Goal: Transaction & Acquisition: Download file/media

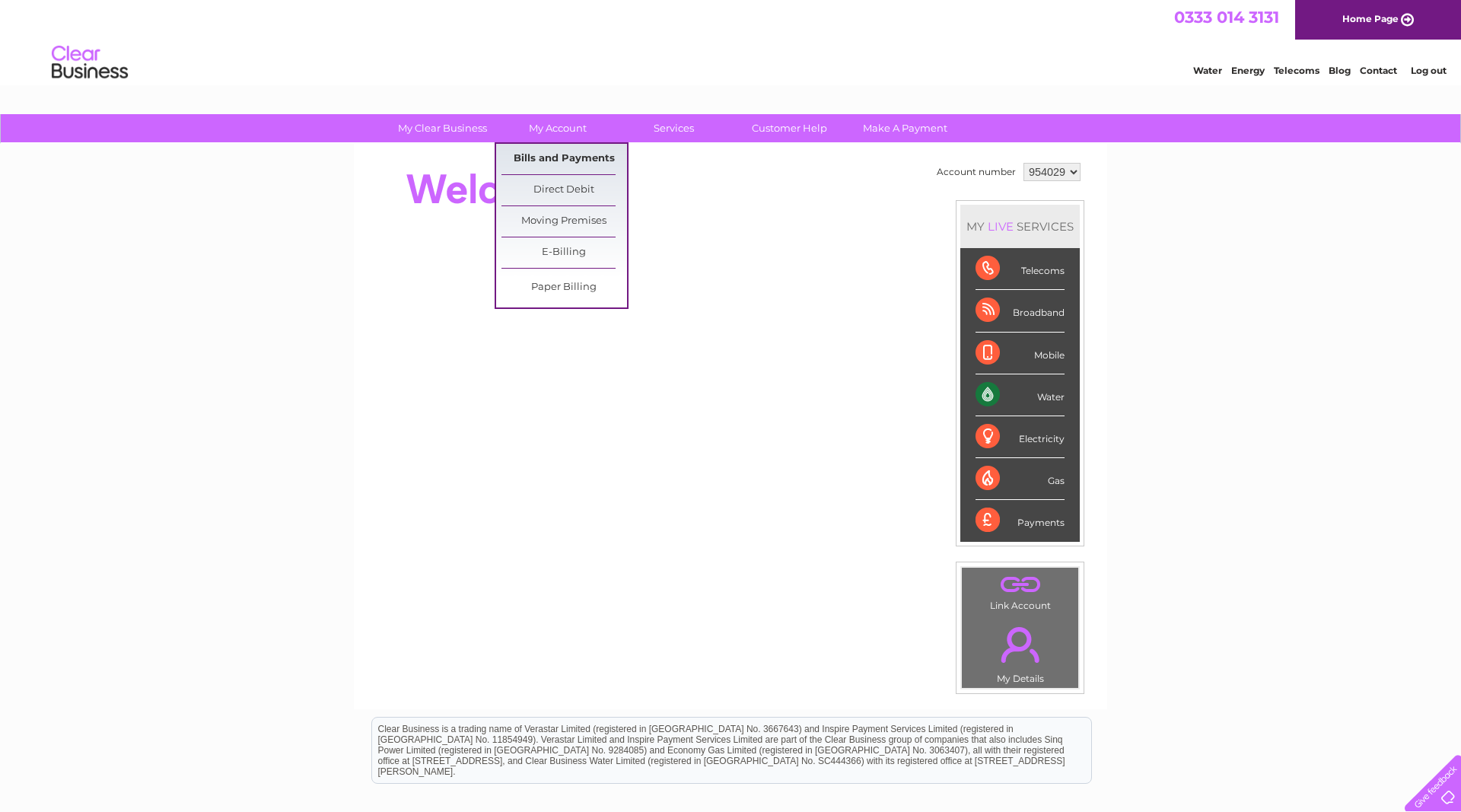
click at [542, 152] on link "Bills and Payments" at bounding box center [565, 158] width 125 height 31
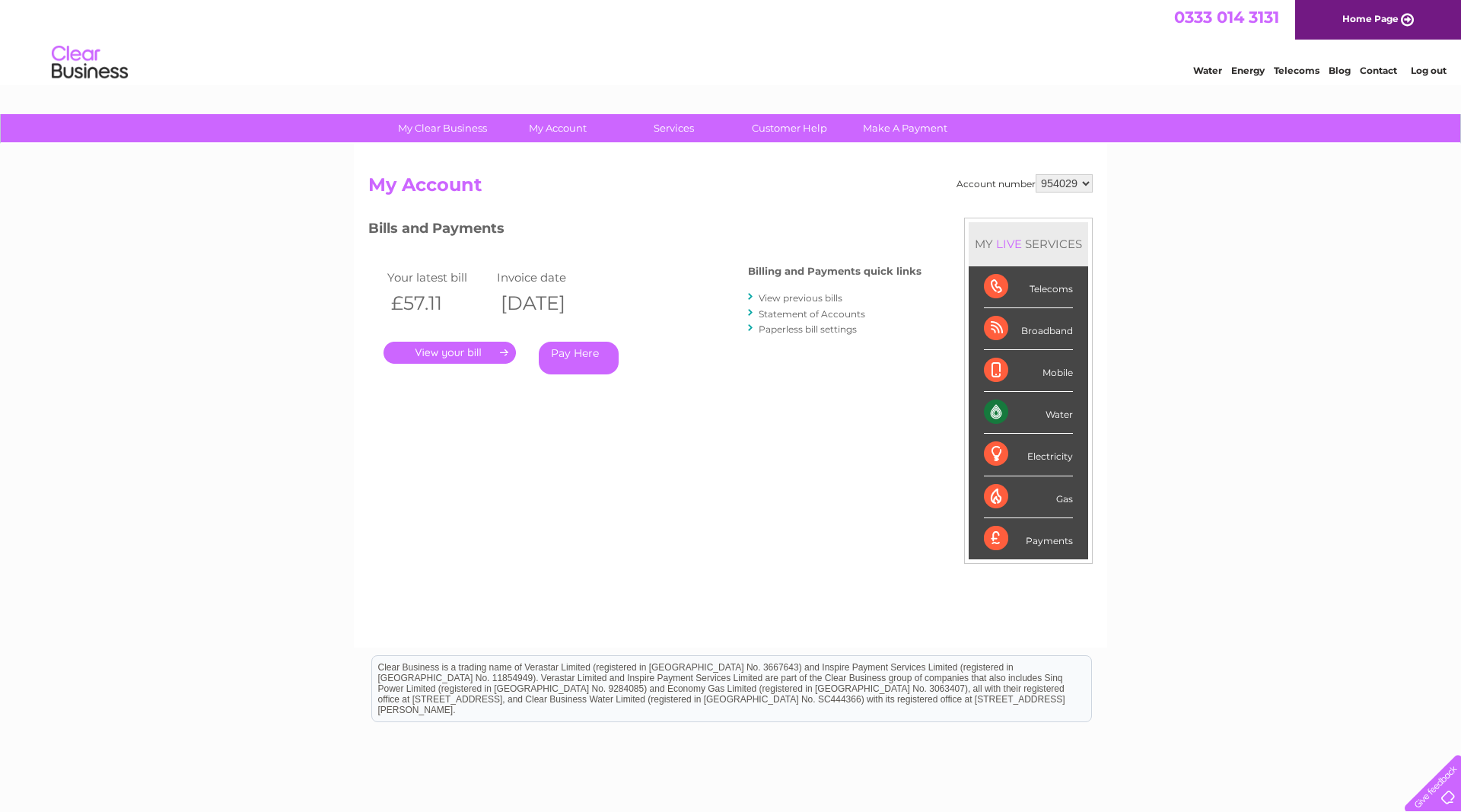
click at [812, 296] on link "View previous bills" at bounding box center [800, 298] width 83 height 12
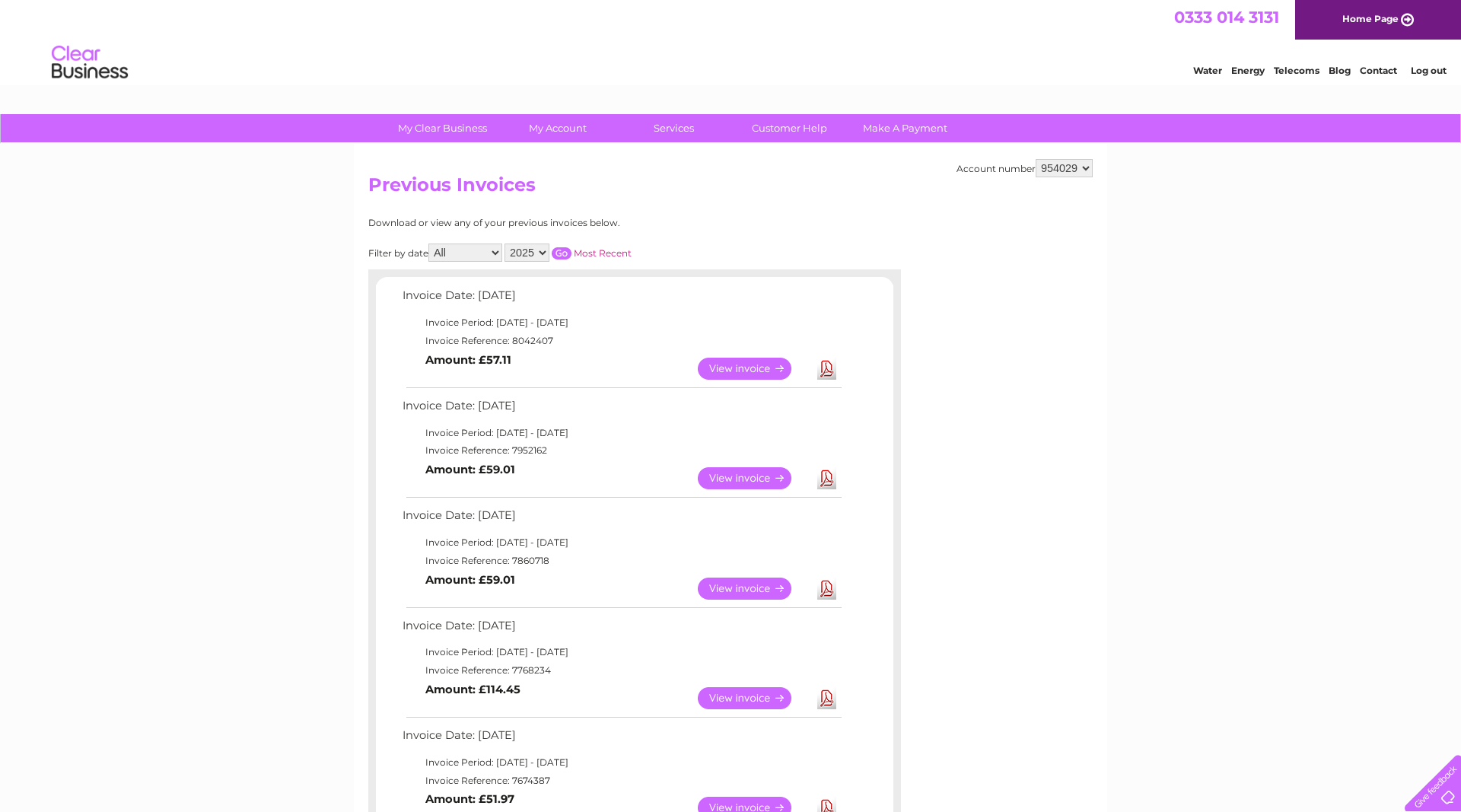
click at [726, 367] on link "View" at bounding box center [754, 368] width 112 height 22
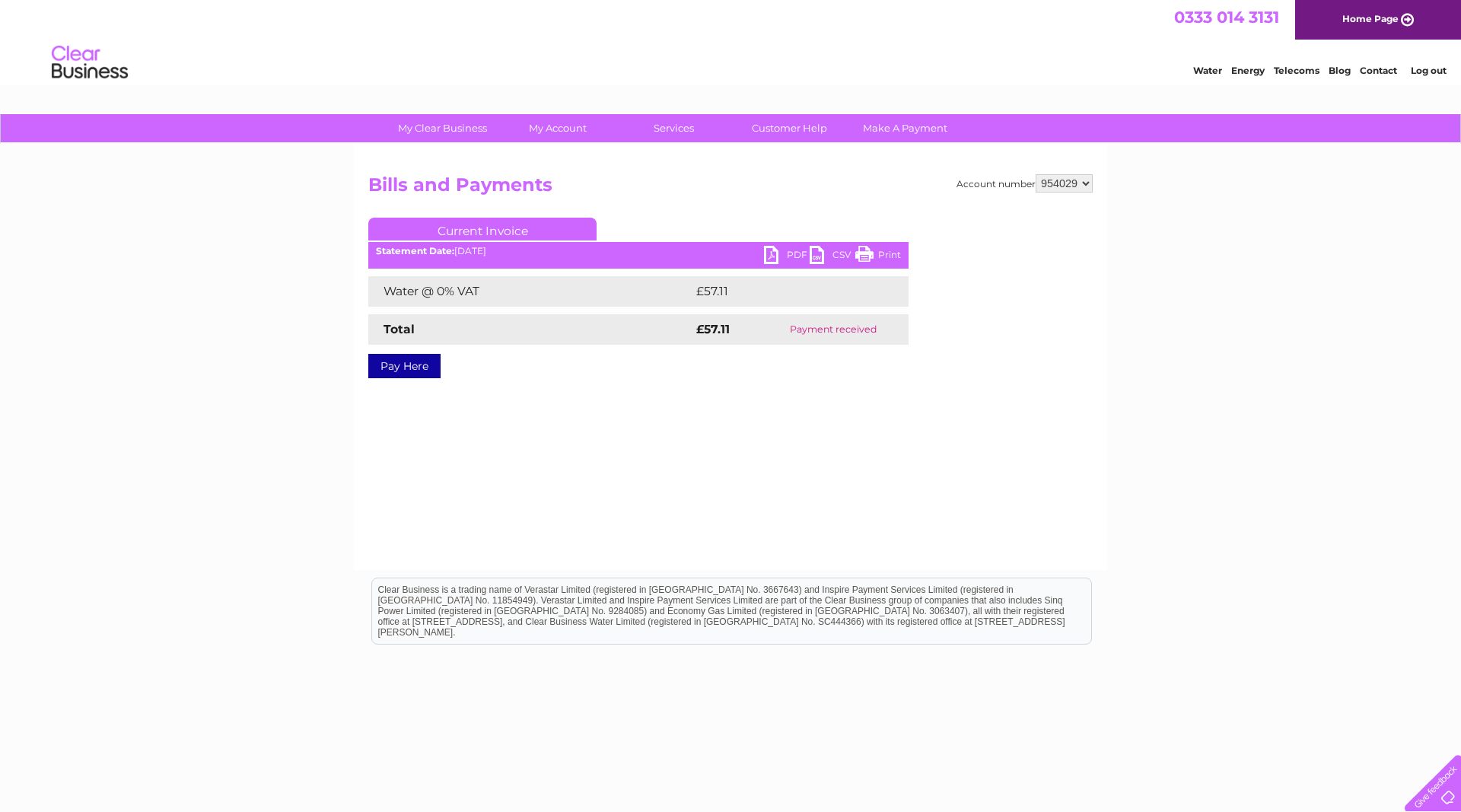
click at [771, 255] on link "PDF" at bounding box center [787, 257] width 45 height 22
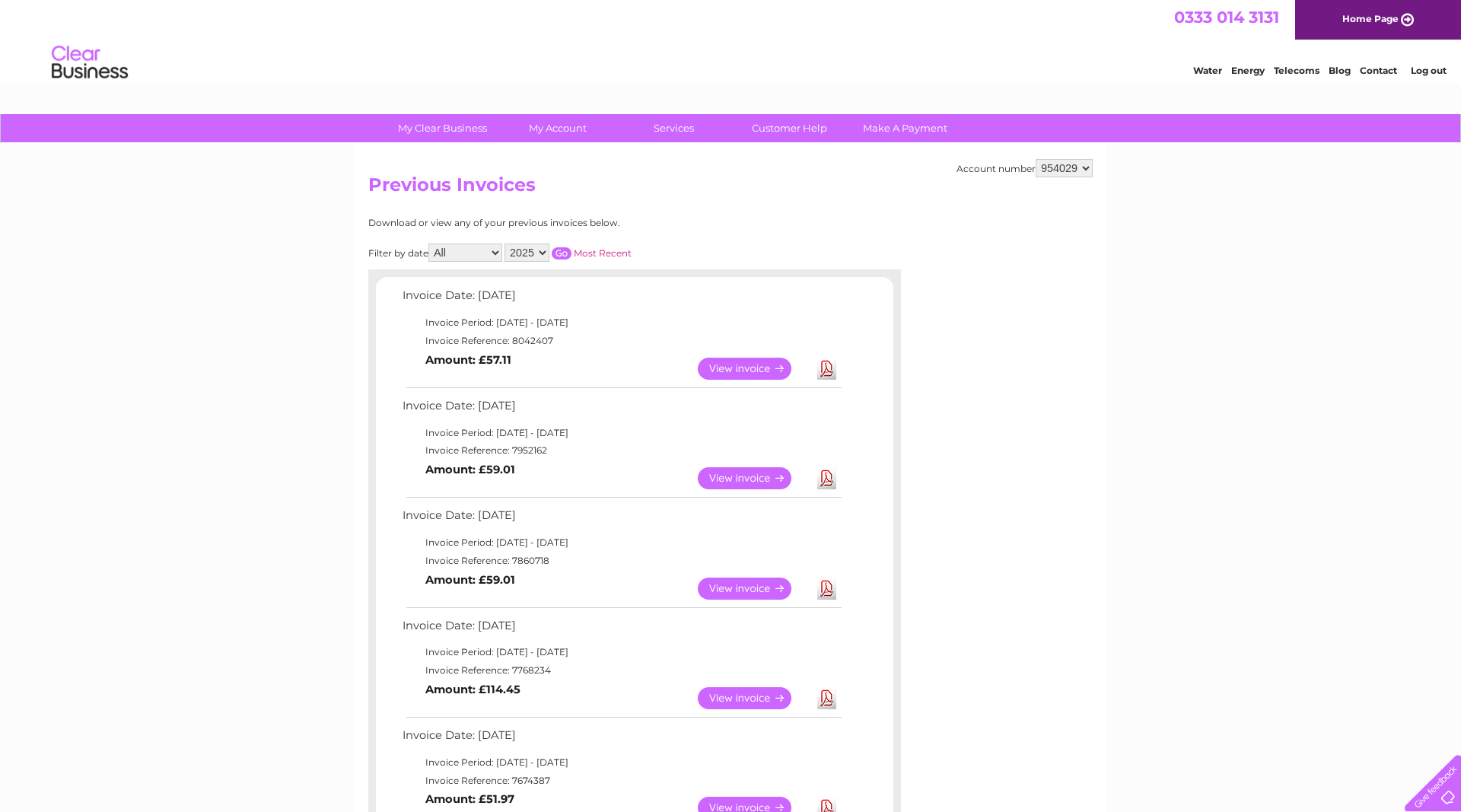
click at [826, 475] on link "Download" at bounding box center [826, 478] width 19 height 22
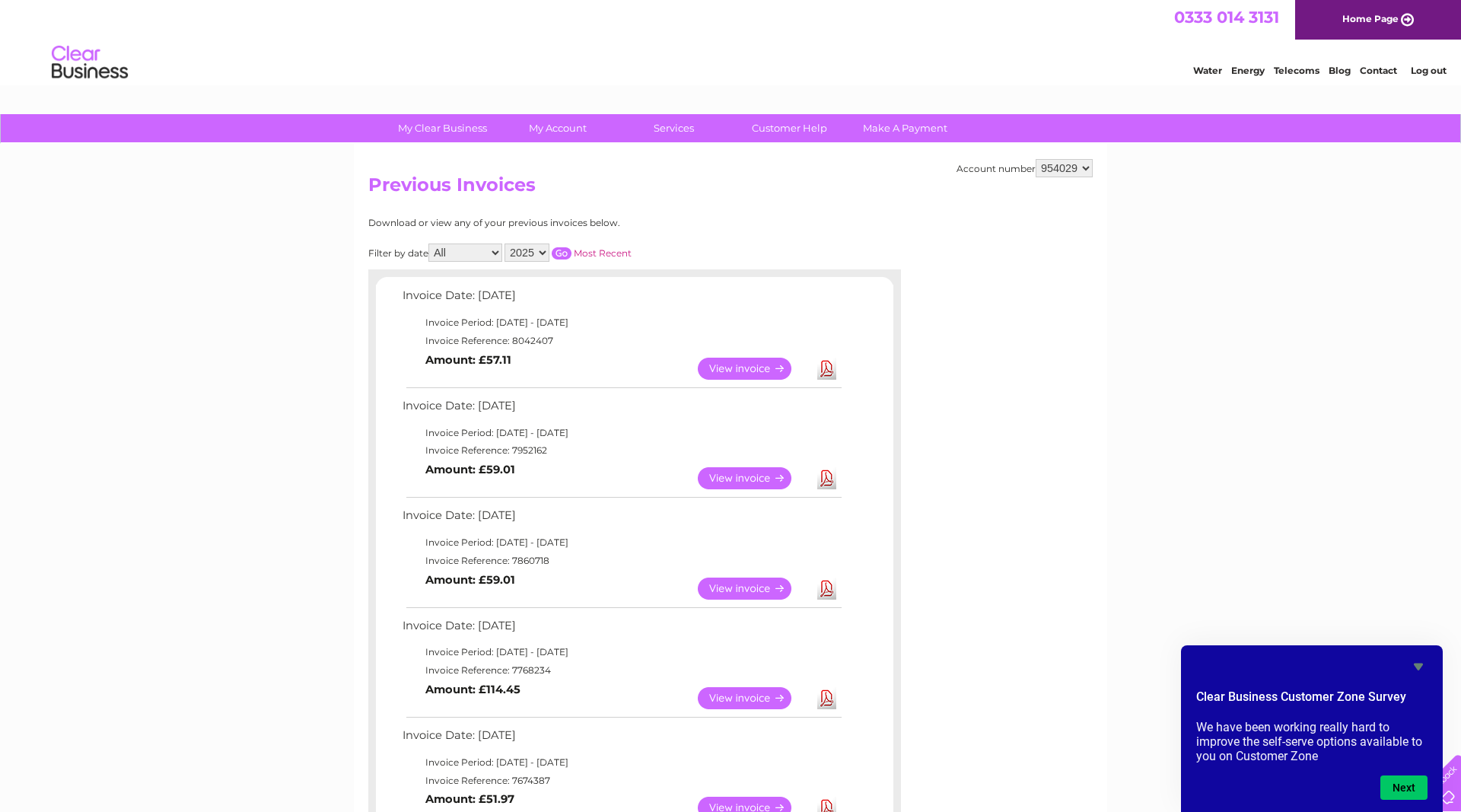
click at [820, 592] on link "Download" at bounding box center [826, 588] width 19 height 22
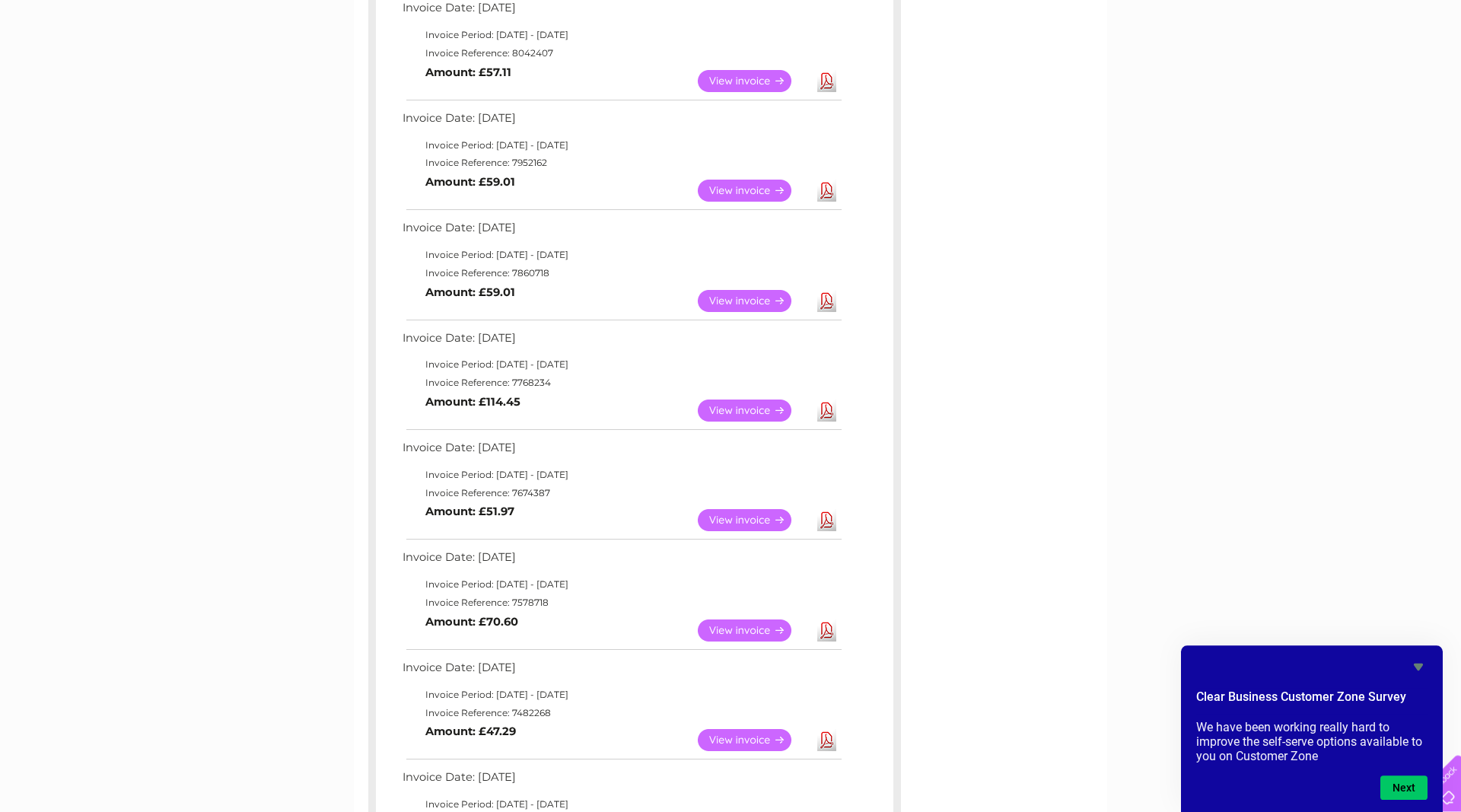
scroll to position [310, 0]
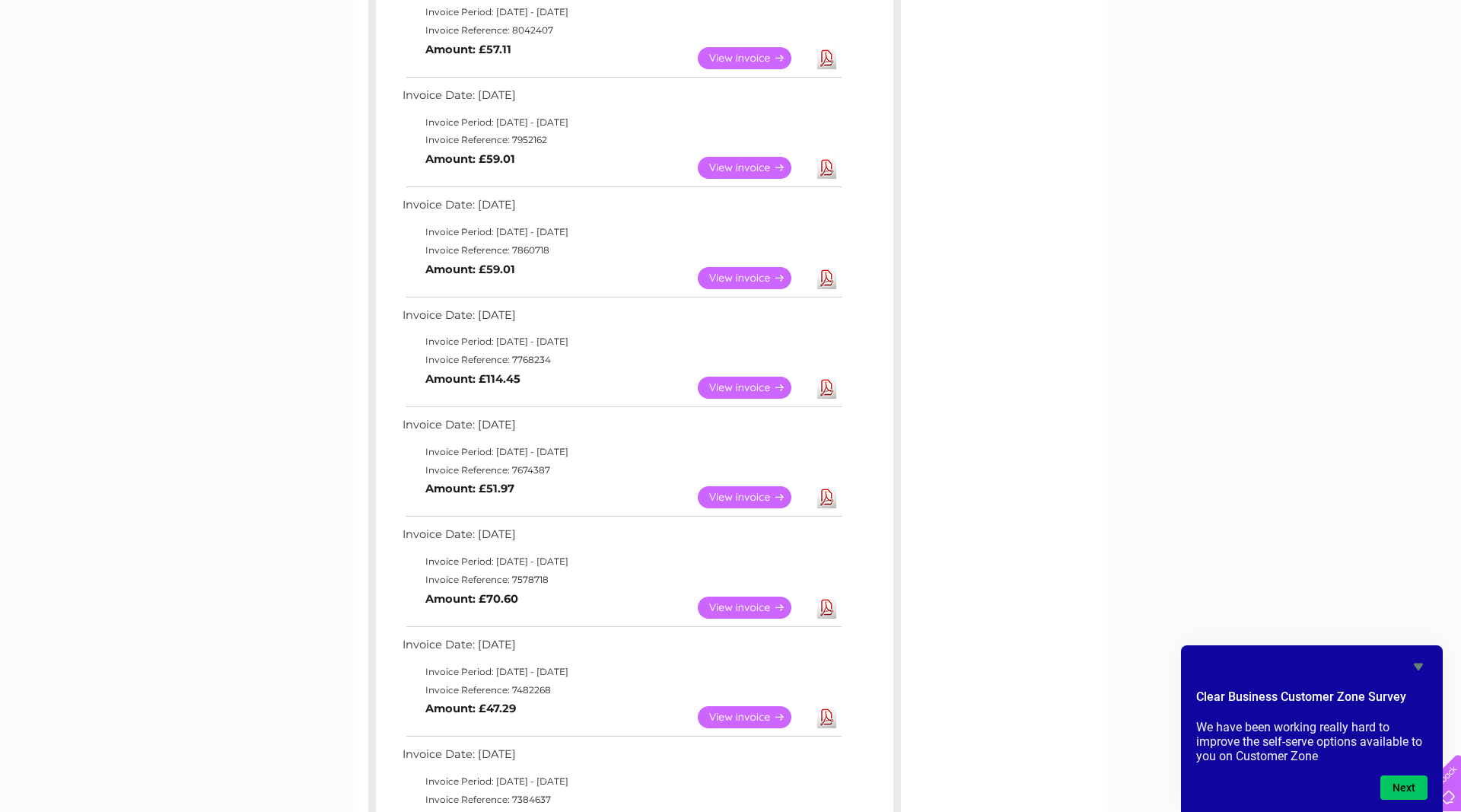
click at [825, 389] on link "Download" at bounding box center [826, 387] width 19 height 22
click at [830, 614] on link "Download" at bounding box center [826, 607] width 19 height 22
click at [825, 503] on link "Download" at bounding box center [826, 497] width 19 height 22
click at [825, 610] on link "Download" at bounding box center [826, 607] width 19 height 22
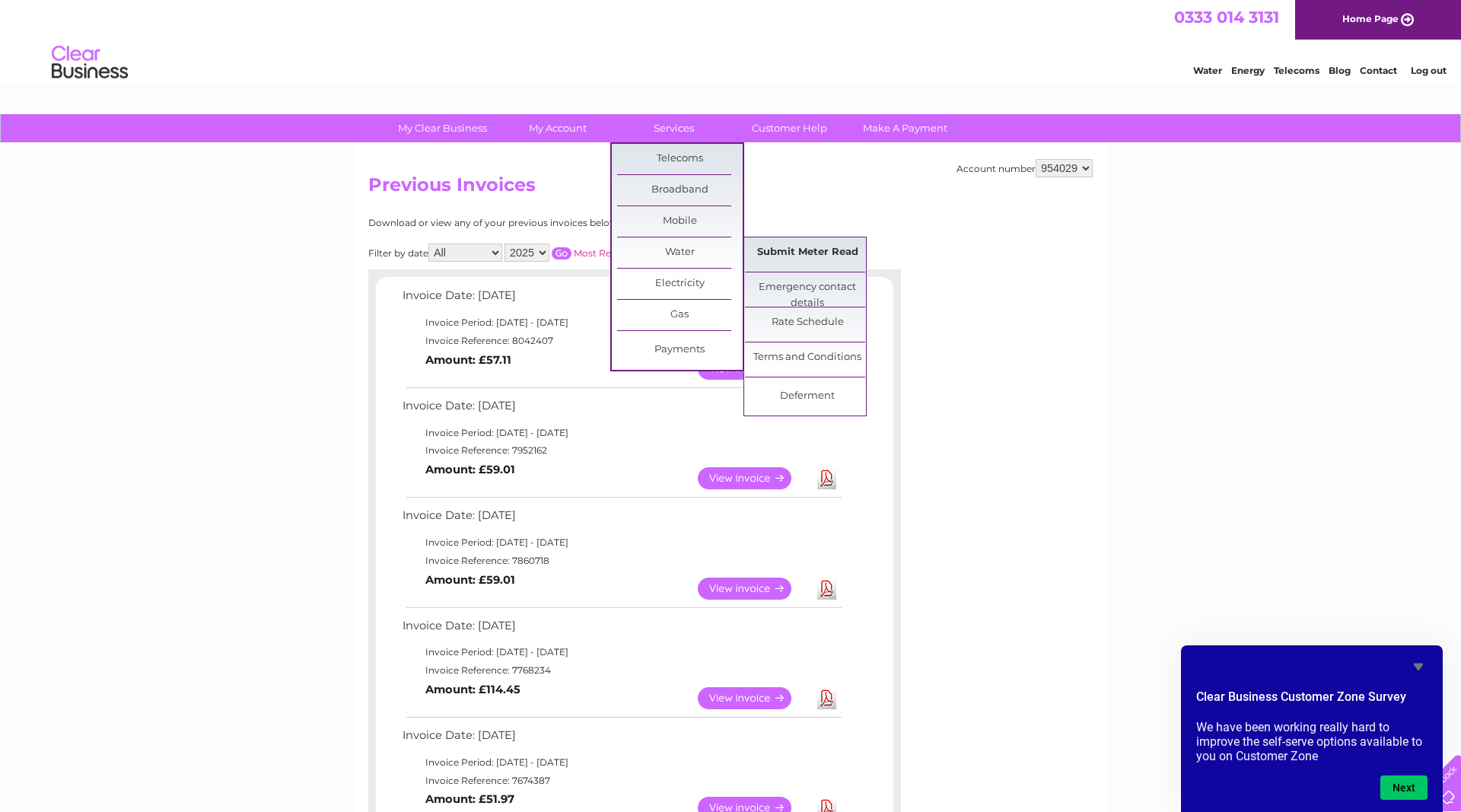
click at [792, 252] on link "Submit Meter Read" at bounding box center [808, 253] width 125 height 31
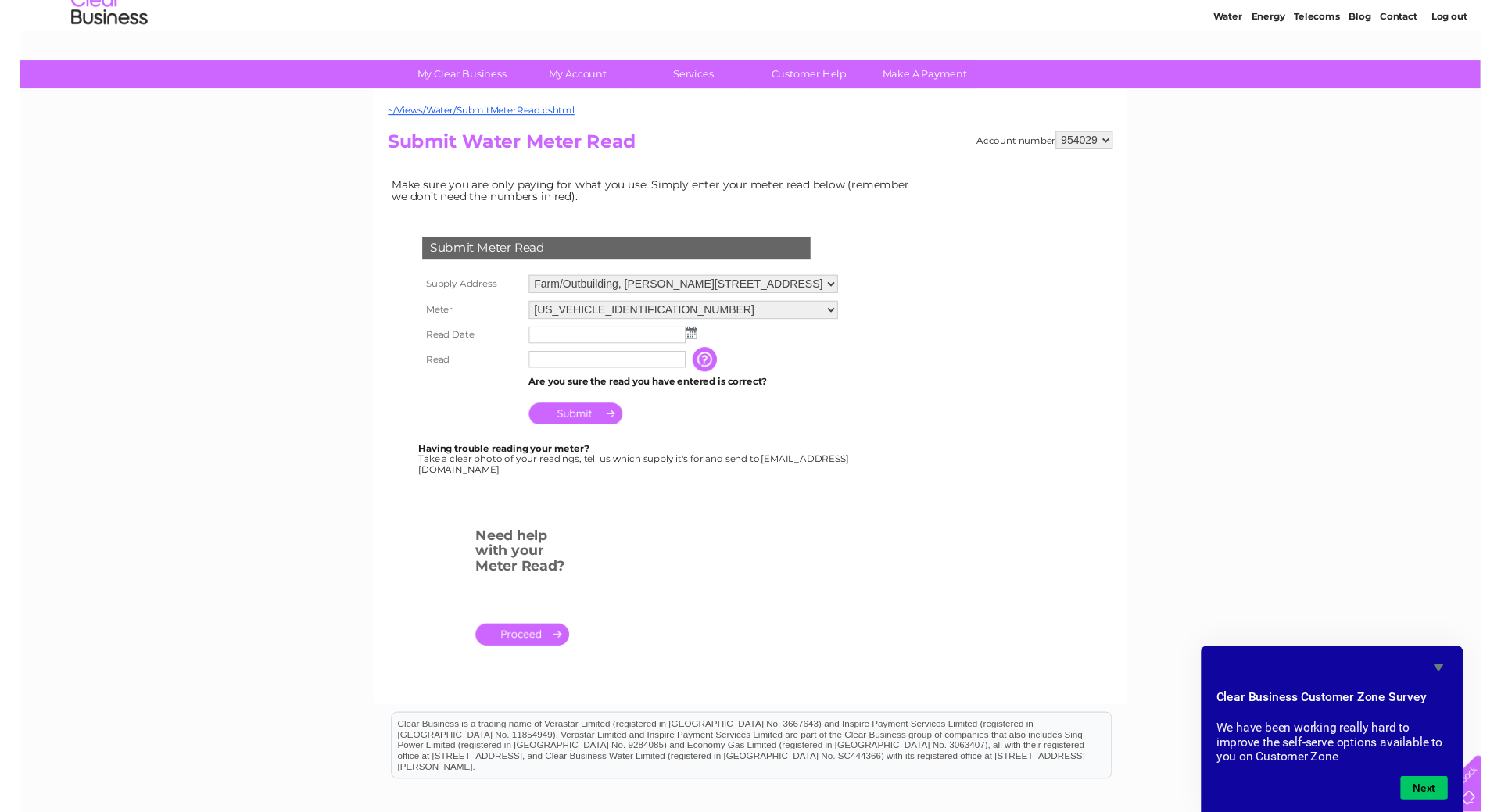
scroll to position [80, 0]
